Goal: Navigation & Orientation: Find specific page/section

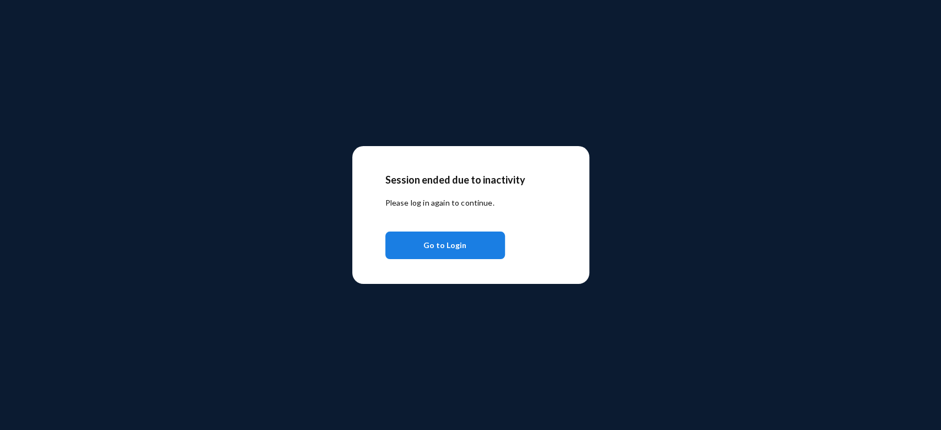
click at [461, 248] on span "Go to Login" at bounding box center [444, 245] width 43 height 20
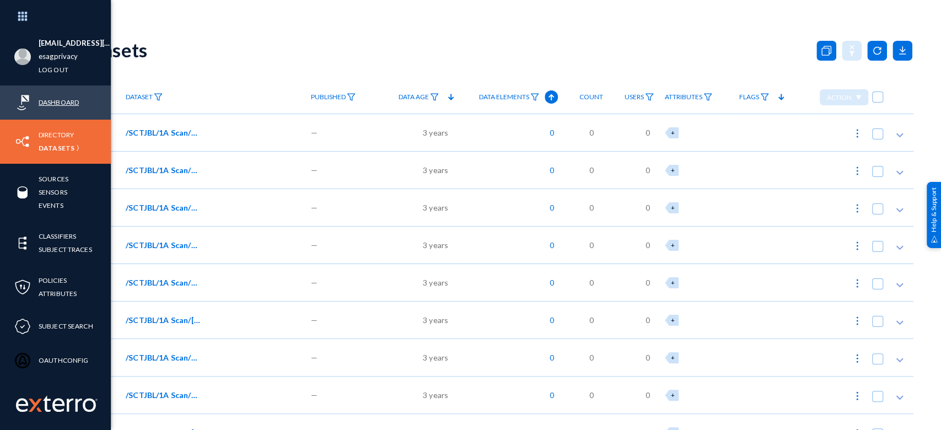
click at [48, 98] on link "Dashboard" at bounding box center [59, 102] width 40 height 13
